Goal: Register for event/course

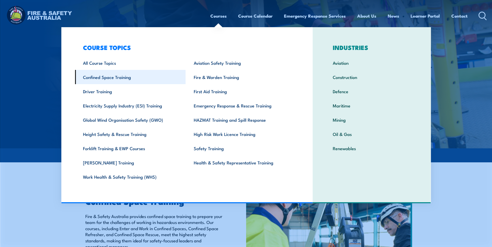
click at [113, 75] on link "Confined Space Training" at bounding box center [130, 77] width 111 height 14
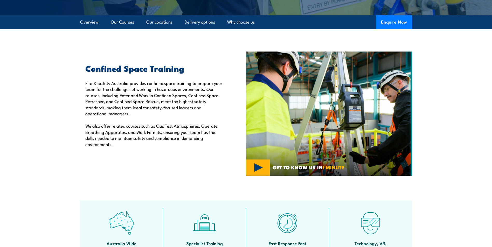
scroll to position [130, 0]
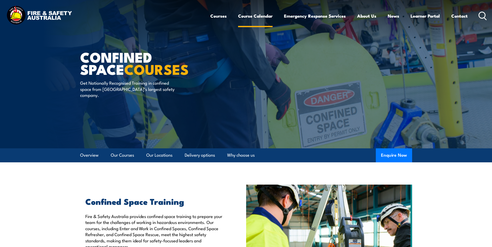
click at [259, 15] on link "Course Calendar" at bounding box center [255, 16] width 34 height 14
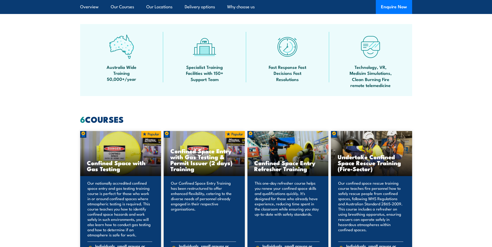
scroll to position [311, 0]
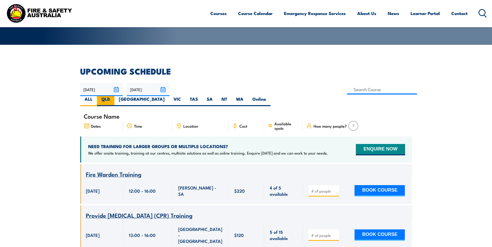
click at [114, 96] on label "QLD" at bounding box center [105, 101] width 17 height 10
click at [113, 96] on input "QLD" at bounding box center [111, 97] width 3 height 3
radio input "true"
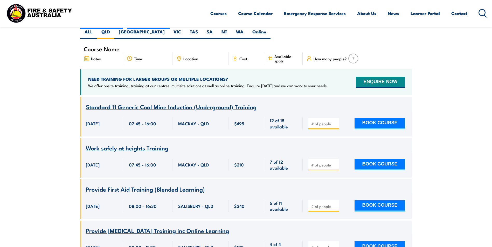
click at [193, 57] on span "Location" at bounding box center [190, 59] width 15 height 4
click at [179, 56] on icon at bounding box center [179, 59] width 6 height 6
click at [195, 57] on span "Location" at bounding box center [190, 59] width 15 height 4
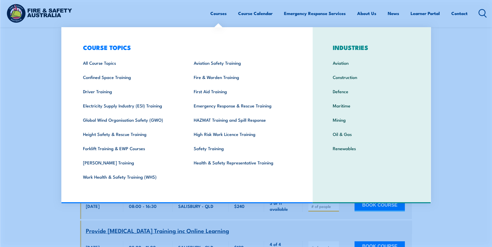
click at [219, 11] on link "Courses" at bounding box center [218, 13] width 16 height 14
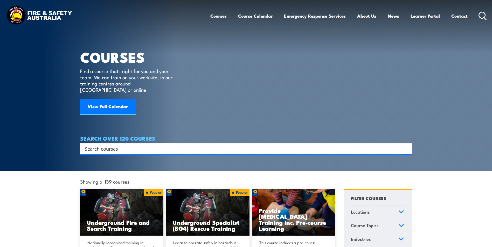
click at [114, 145] on input "Search input" at bounding box center [243, 149] width 316 height 8
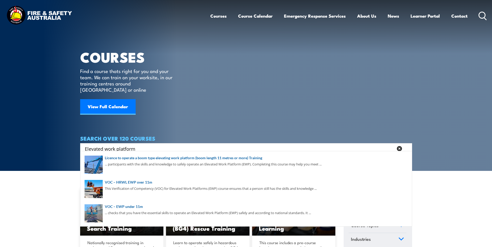
type input "Elevated work platform"
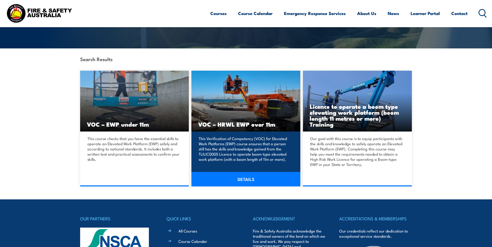
scroll to position [104, 0]
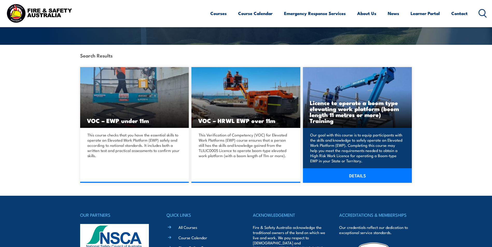
click at [364, 123] on h3 "Licence to operate a boom type elevating work platform (boom length 11 metres o…" at bounding box center [357, 112] width 95 height 24
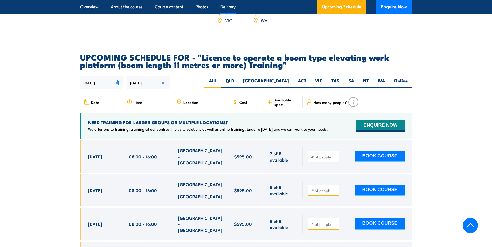
scroll to position [882, 0]
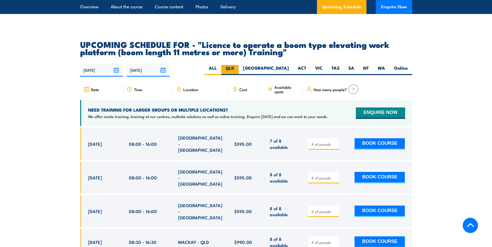
click at [239, 65] on label "QLD" at bounding box center [229, 70] width 17 height 10
click at [238, 65] on input "QLD" at bounding box center [235, 66] width 3 height 3
radio input "true"
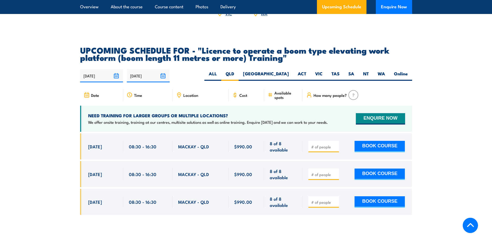
scroll to position [934, 0]
